Goal: Task Accomplishment & Management: Use online tool/utility

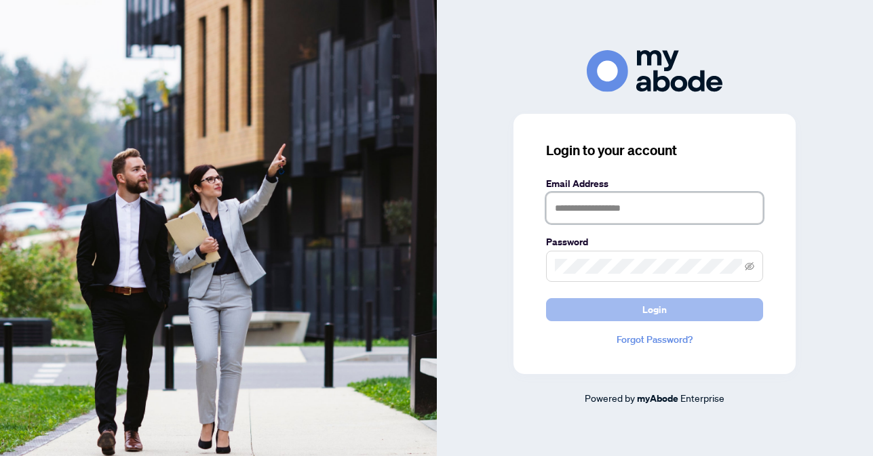
type input "**********"
click at [651, 307] on span "Login" at bounding box center [654, 310] width 24 height 22
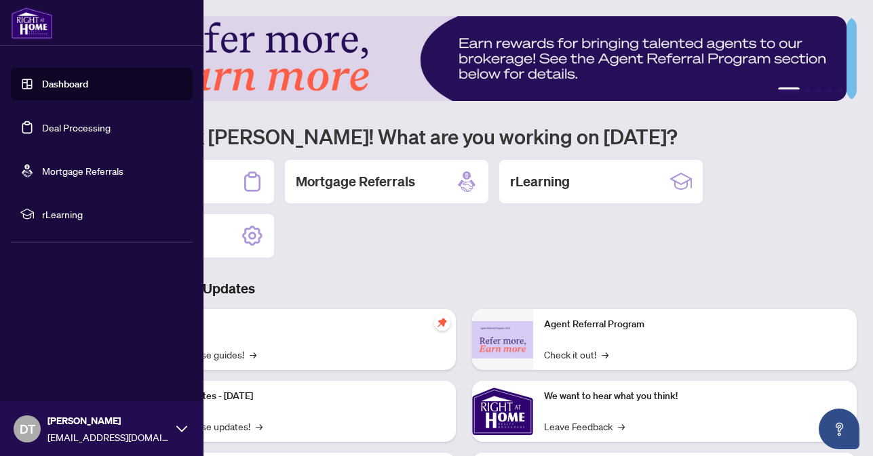
click at [42, 130] on link "Deal Processing" at bounding box center [76, 127] width 68 height 12
